Goal: Information Seeking & Learning: Learn about a topic

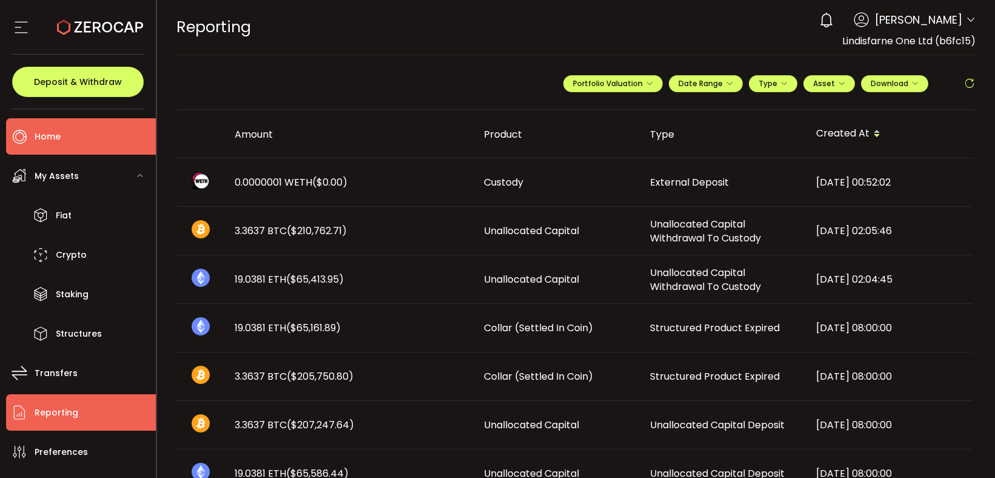
click at [49, 135] on span "Home" at bounding box center [48, 137] width 26 height 18
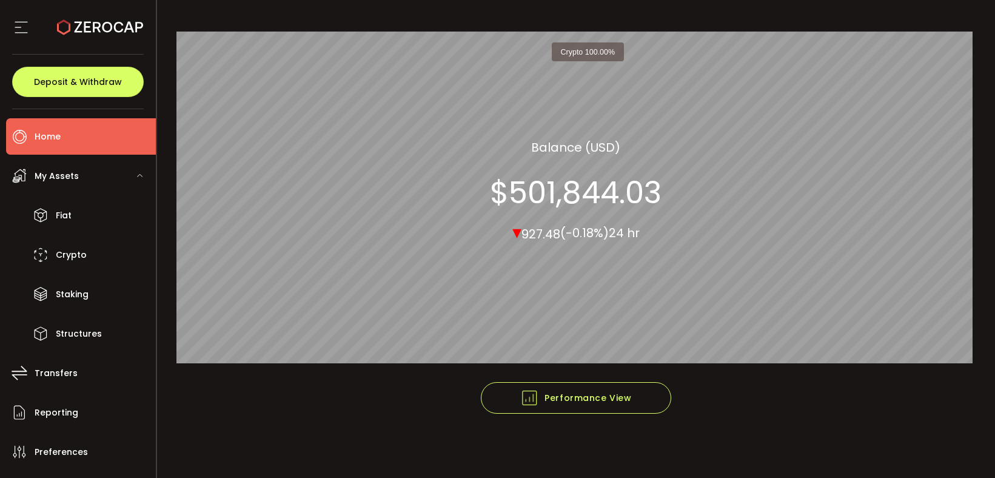
scroll to position [119, 0]
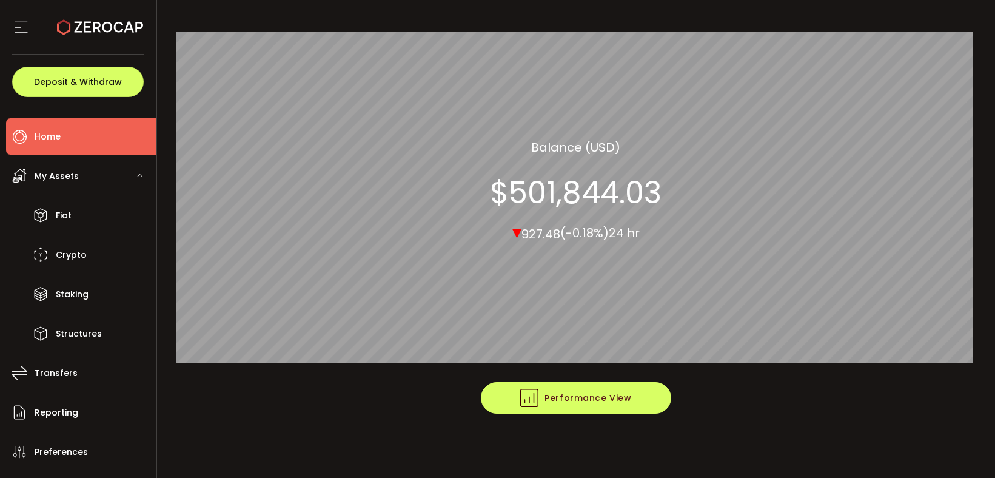
click at [592, 407] on button "Performance View" at bounding box center [576, 398] width 190 height 32
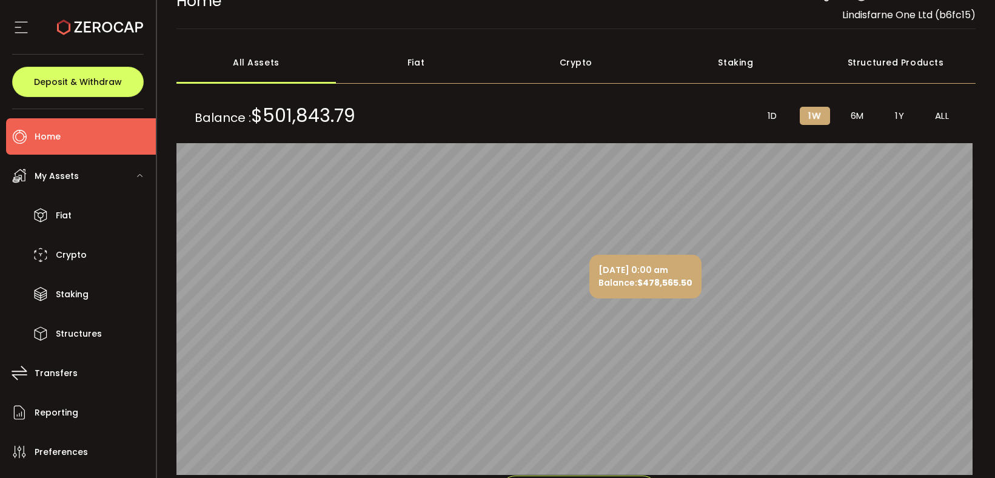
scroll to position [13, 0]
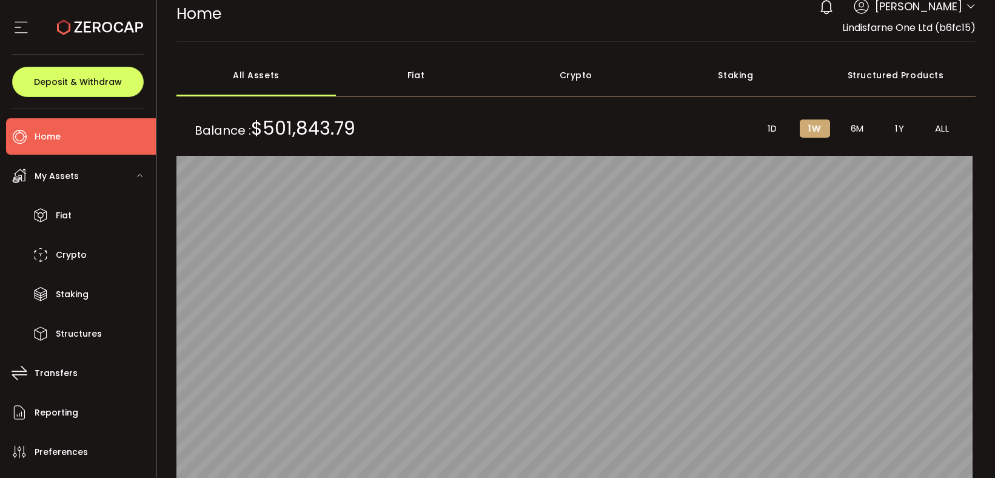
click at [945, 130] on span "ALL" at bounding box center [942, 128] width 15 height 11
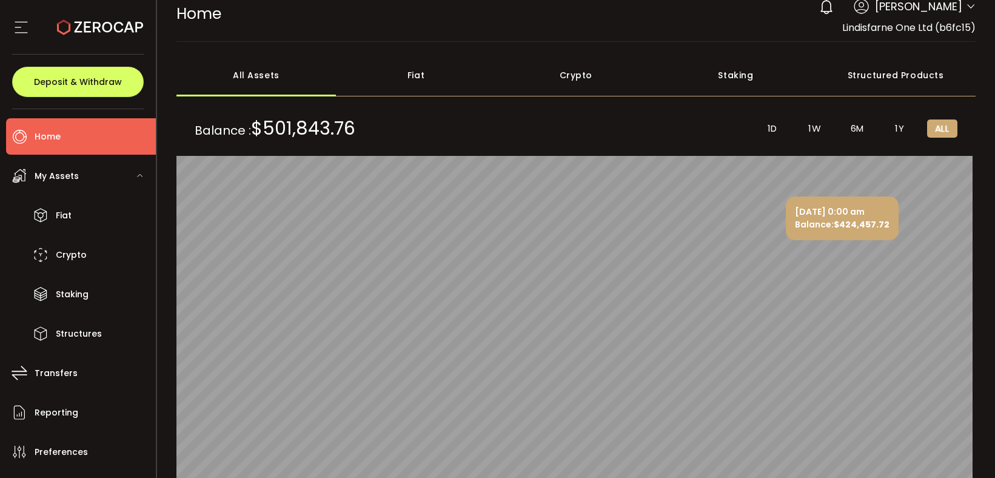
scroll to position [30, 0]
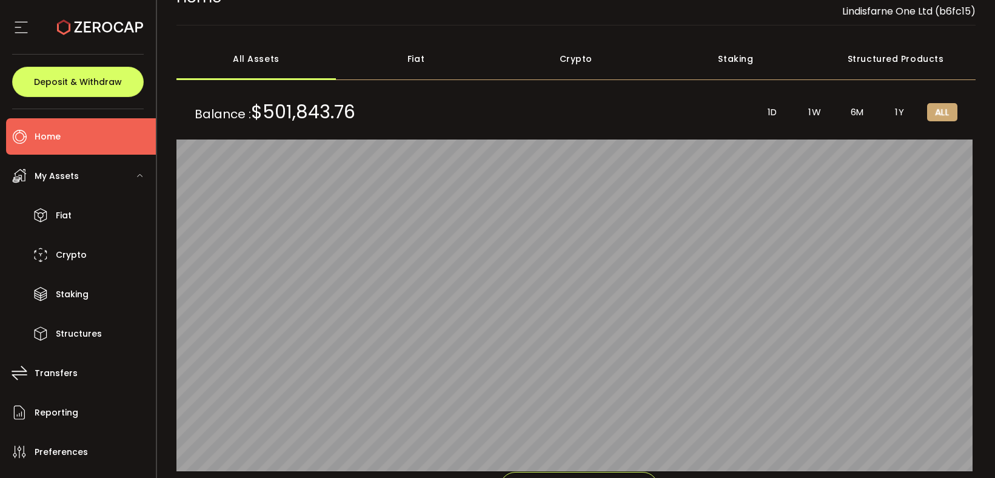
click at [897, 110] on span "1Y" at bounding box center [899, 112] width 9 height 11
click at [853, 109] on span "6M" at bounding box center [857, 112] width 13 height 11
click at [810, 109] on span "1W" at bounding box center [814, 112] width 13 height 11
click at [855, 110] on span "6M" at bounding box center [857, 112] width 13 height 11
click at [896, 112] on span "1Y" at bounding box center [899, 112] width 9 height 11
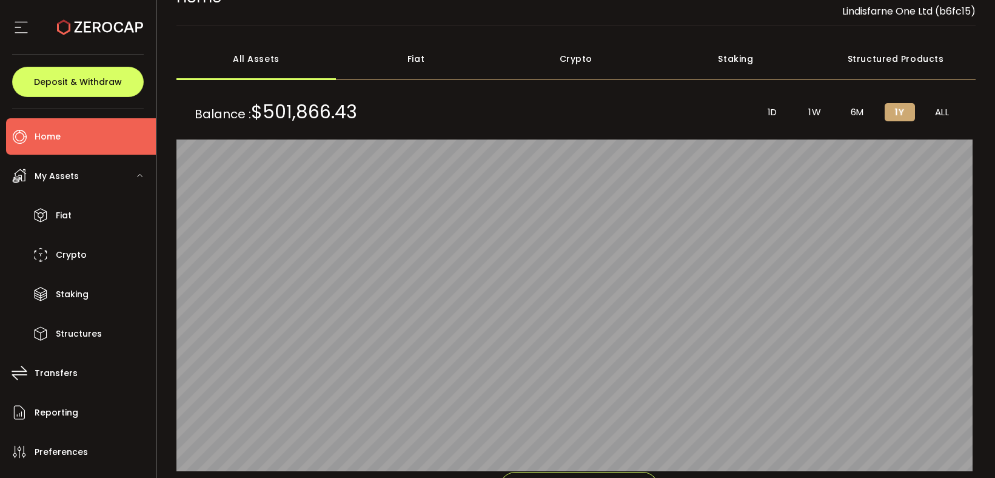
click at [936, 112] on span "ALL" at bounding box center [942, 112] width 15 height 11
click at [584, 59] on div "Crypto" at bounding box center [576, 59] width 160 height 42
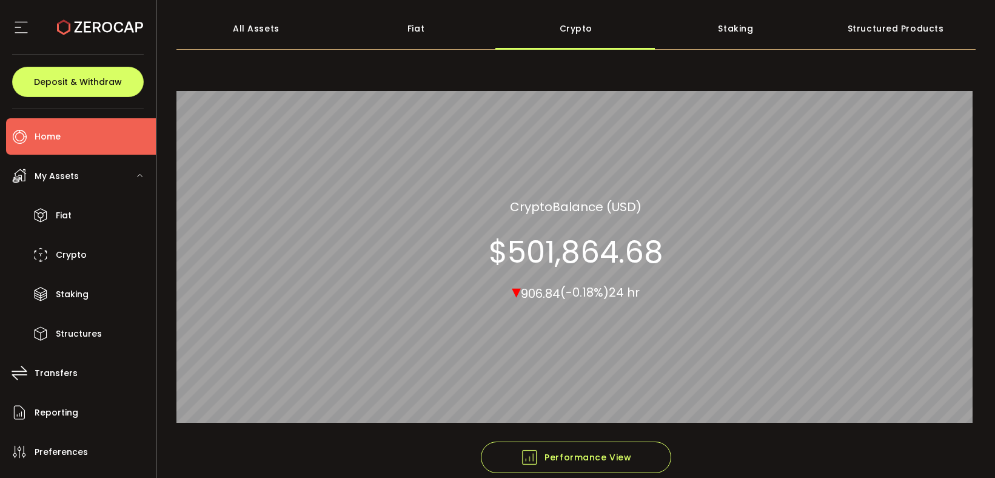
scroll to position [79, 0]
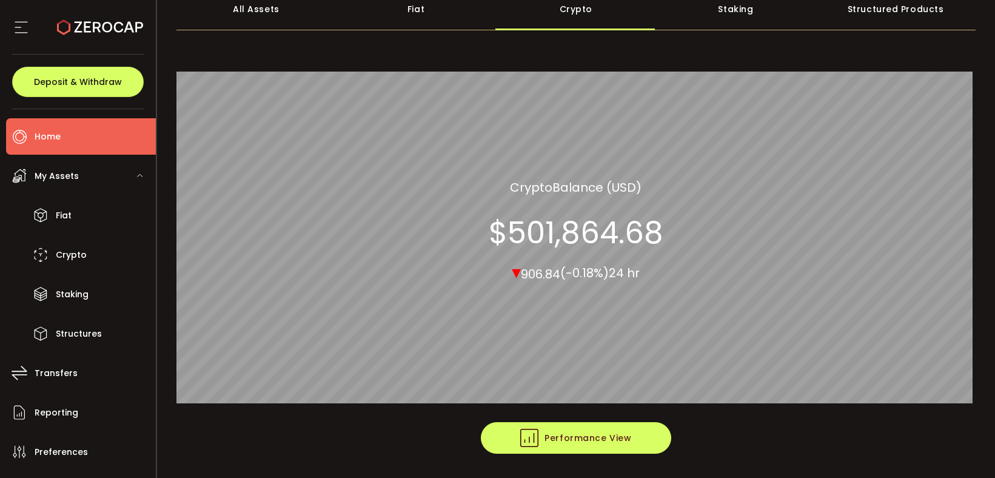
click at [560, 444] on span "Performance View" at bounding box center [575, 438] width 111 height 18
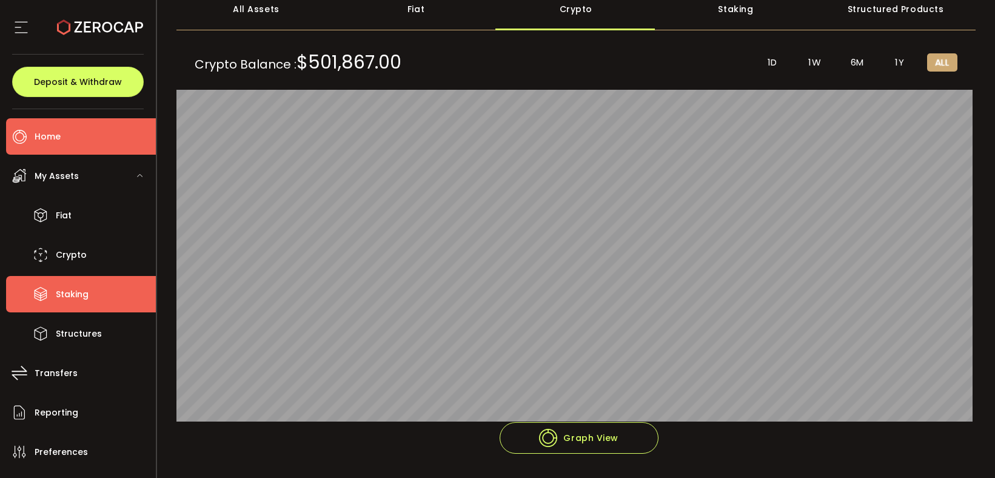
click at [65, 289] on span "Staking" at bounding box center [72, 295] width 33 height 18
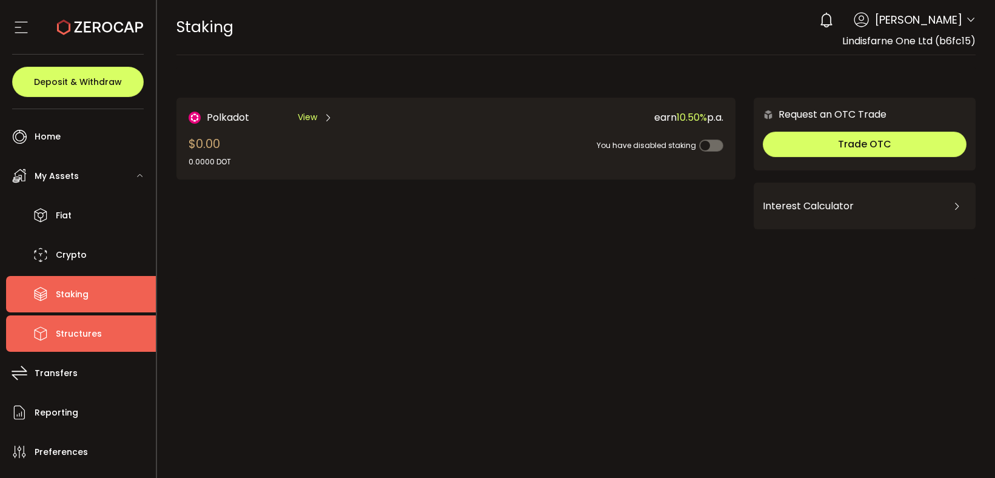
click at [75, 336] on span "Structures" at bounding box center [79, 334] width 46 height 18
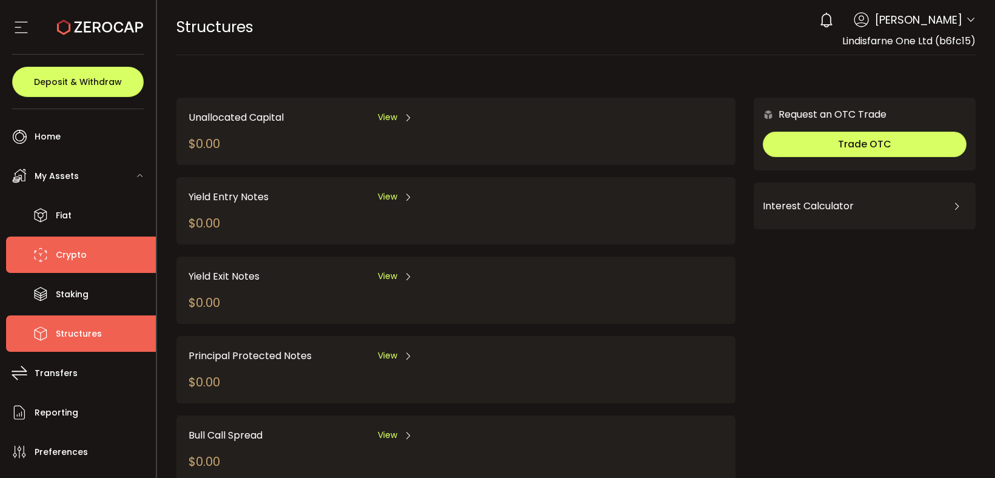
click at [67, 252] on span "Crypto" at bounding box center [71, 255] width 31 height 18
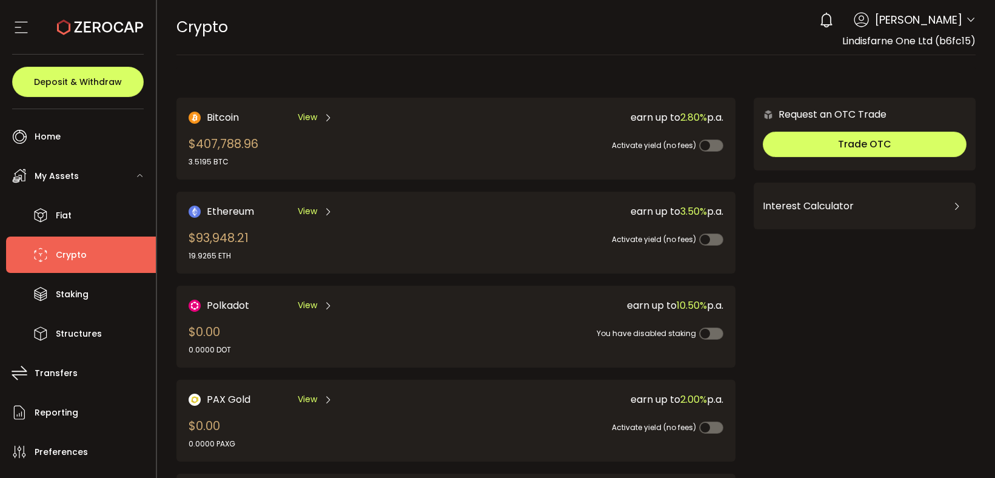
click at [310, 213] on span "View" at bounding box center [307, 211] width 19 height 13
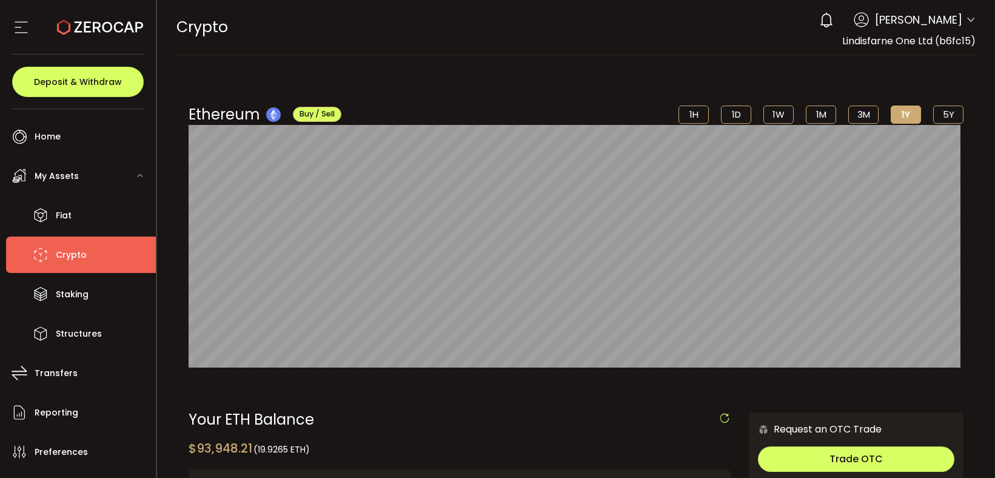
click at [951, 109] on li "5Y" at bounding box center [948, 114] width 30 height 18
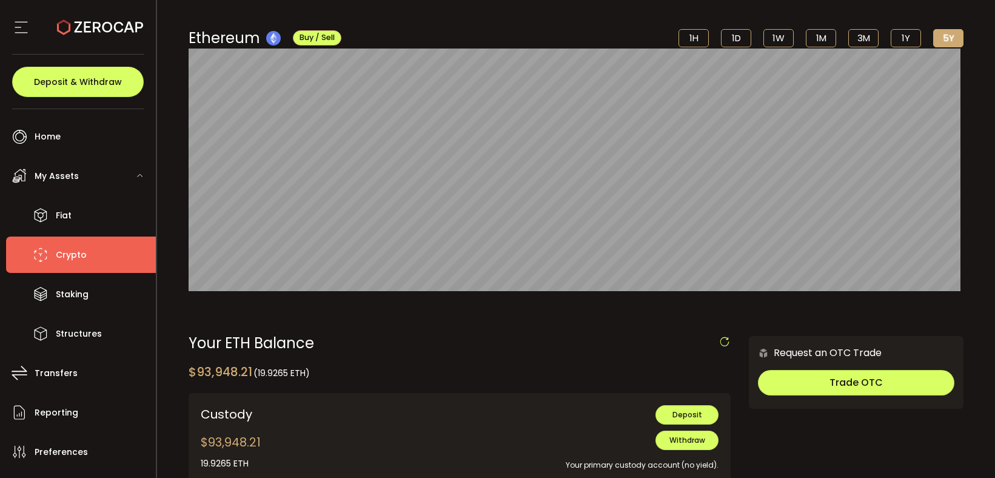
scroll to position [24, 0]
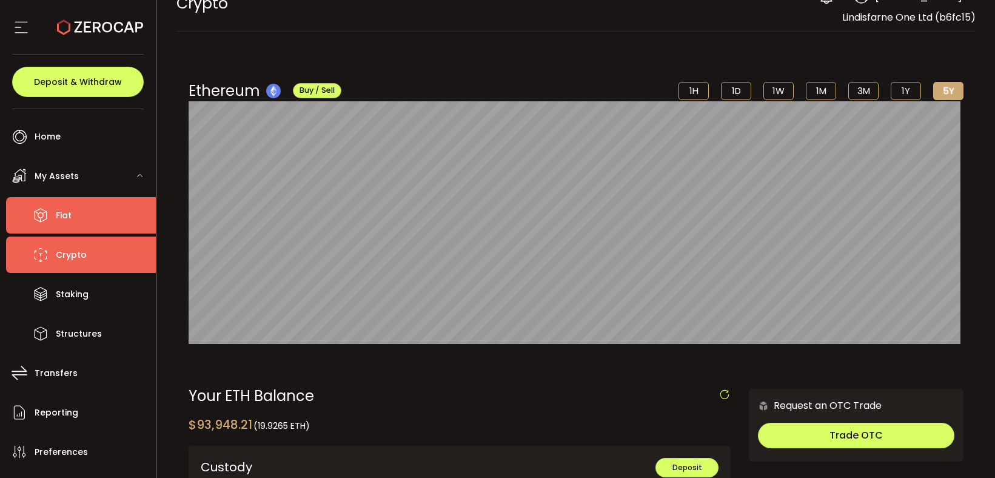
click at [56, 212] on span "Fiat" at bounding box center [64, 216] width 16 height 18
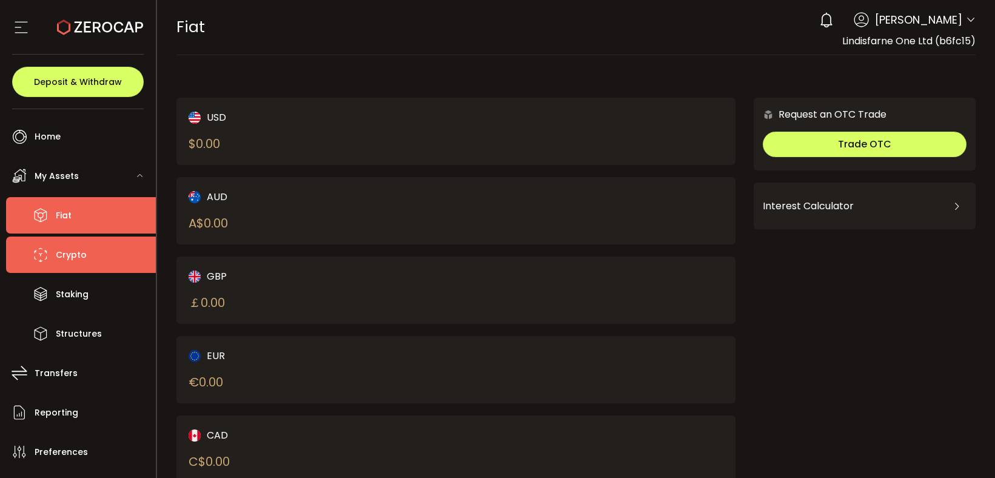
click at [67, 255] on span "Crypto" at bounding box center [71, 255] width 31 height 18
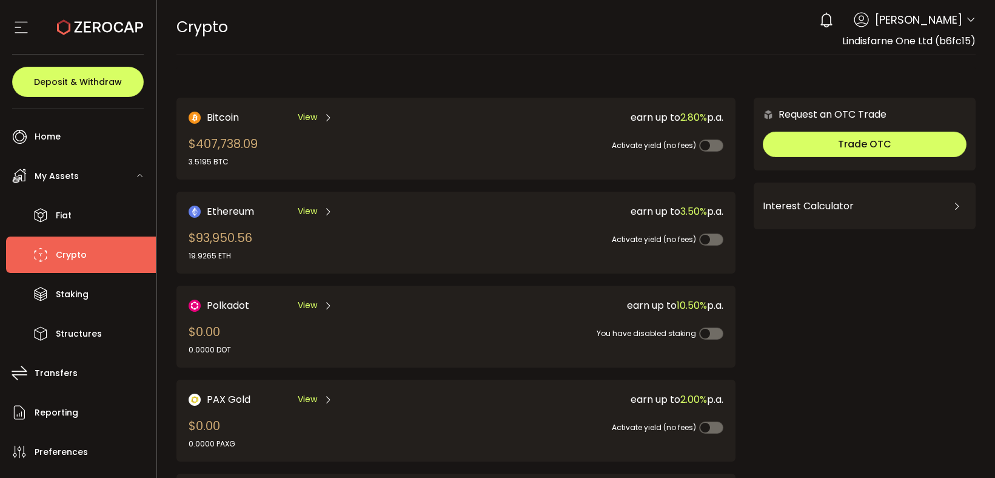
click at [309, 116] on span "View" at bounding box center [307, 117] width 19 height 13
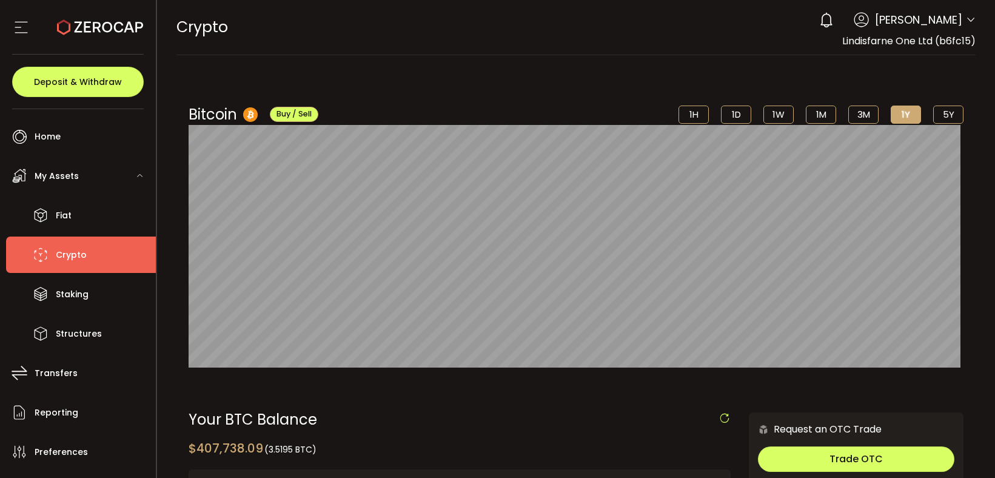
click at [949, 116] on li "5Y" at bounding box center [948, 114] width 30 height 18
